Goal: Information Seeking & Learning: Learn about a topic

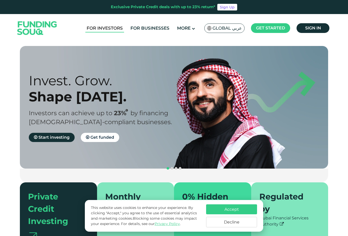
click at [120, 29] on link "For Investors" at bounding box center [104, 28] width 39 height 8
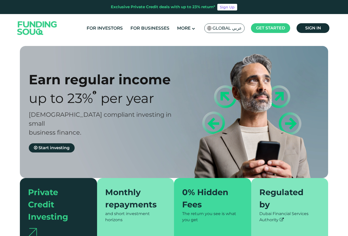
type tc-range-slider "4"
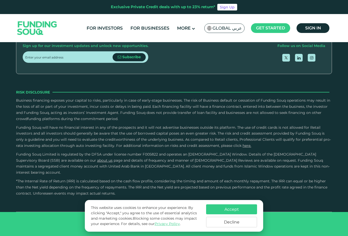
scroll to position [967, 0]
type tc-range-slider "150000"
drag, startPoint x: 38, startPoint y: 124, endPoint x: 44, endPoint y: 123, distance: 5.4
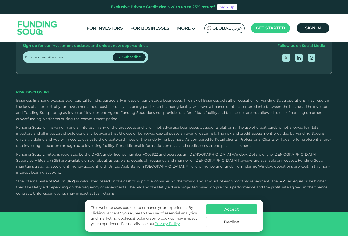
type tc-range-slider "2"
